Goal: Use online tool/utility: Utilize a website feature to perform a specific function

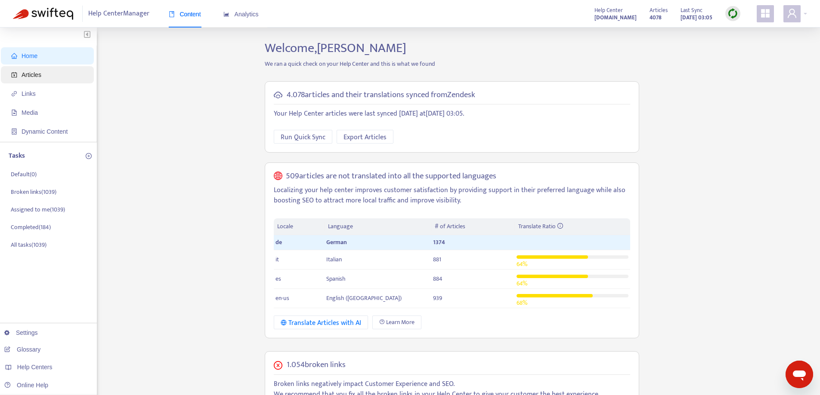
click at [64, 75] on span "Articles" at bounding box center [49, 74] width 76 height 17
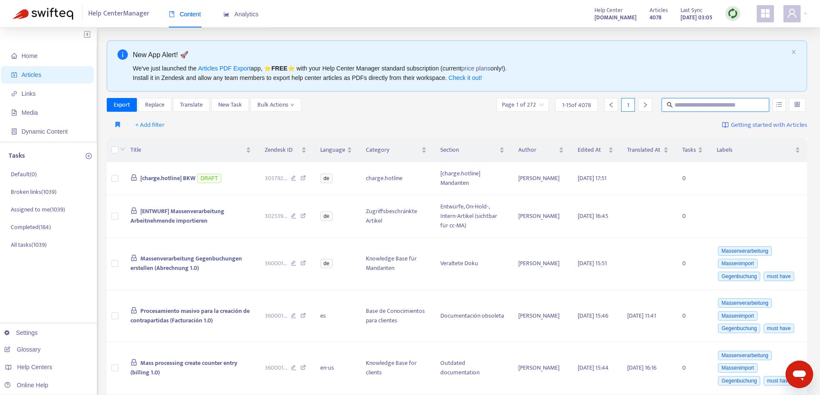
click at [685, 104] on input "text" at bounding box center [715, 104] width 83 height 9
paste input "**********"
type input "**********"
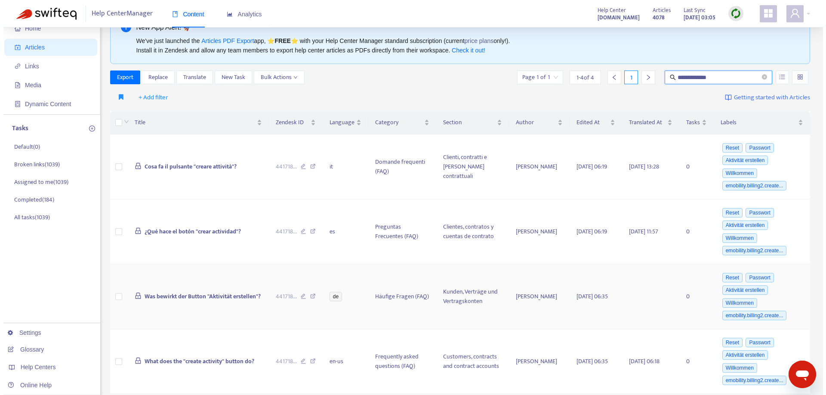
scroll to position [43, 0]
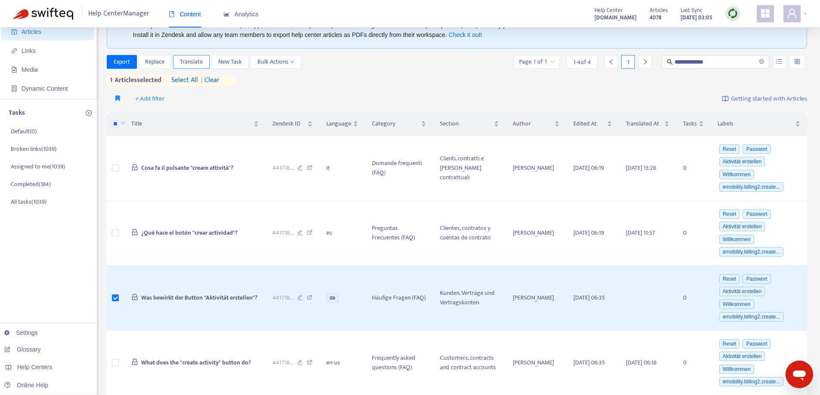
click at [185, 62] on span "Translate" at bounding box center [191, 61] width 23 height 9
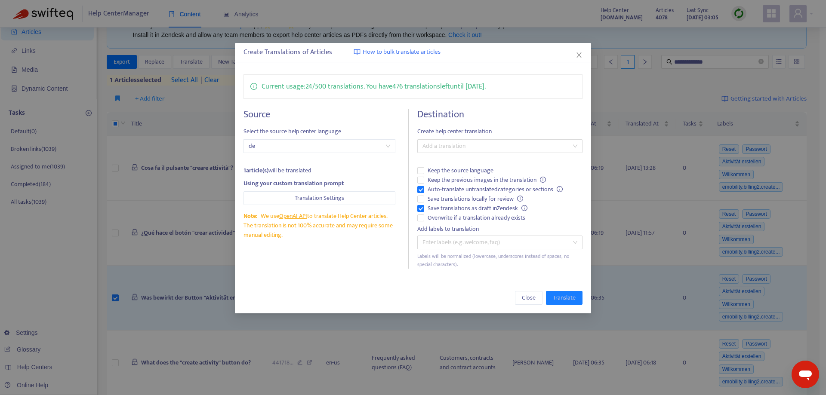
click at [417, 210] on div "Source Select the source help center language de 1 article(s) will be translate…" at bounding box center [412, 189] width 339 height 160
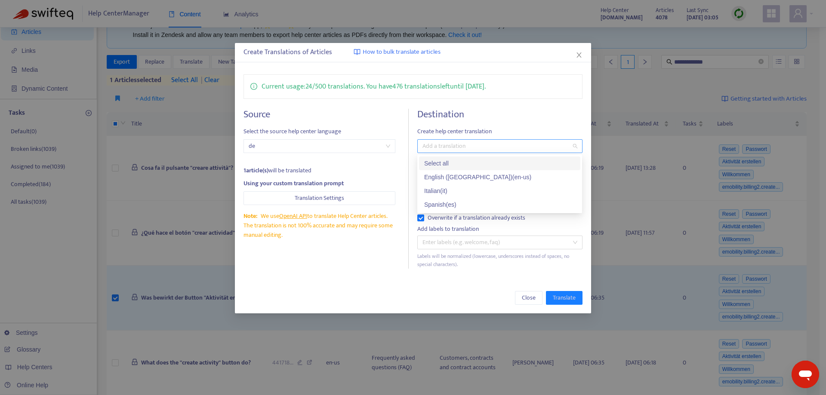
click at [458, 146] on div at bounding box center [495, 146] width 152 height 10
click at [444, 194] on div "Italian ( it )" at bounding box center [499, 190] width 151 height 9
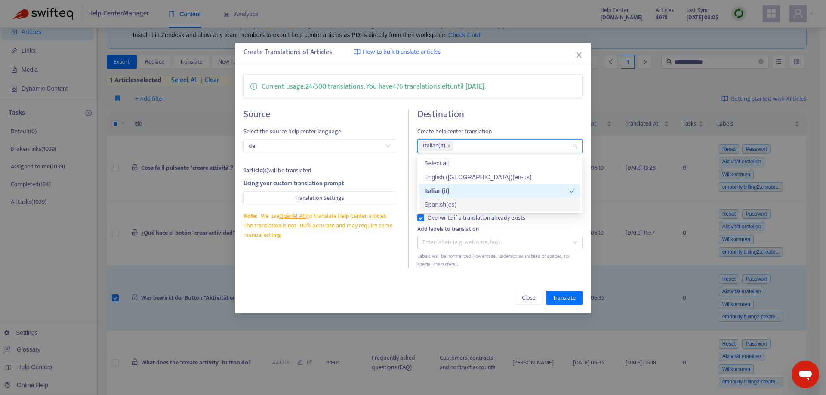
click at [442, 207] on div "Spanish ( es )" at bounding box center [499, 204] width 151 height 9
click at [343, 264] on div "Source Select the source help center language de 1 article(s) will be translate…" at bounding box center [325, 189] width 165 height 160
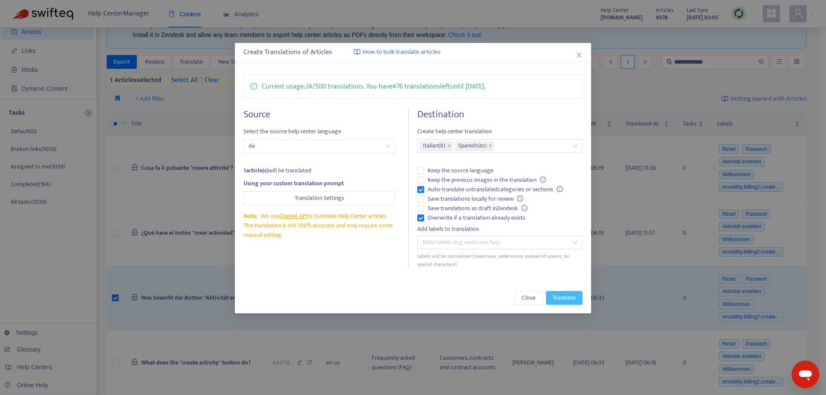
click at [556, 293] on span "Translate" at bounding box center [564, 297] width 23 height 9
